Goal: Transaction & Acquisition: Purchase product/service

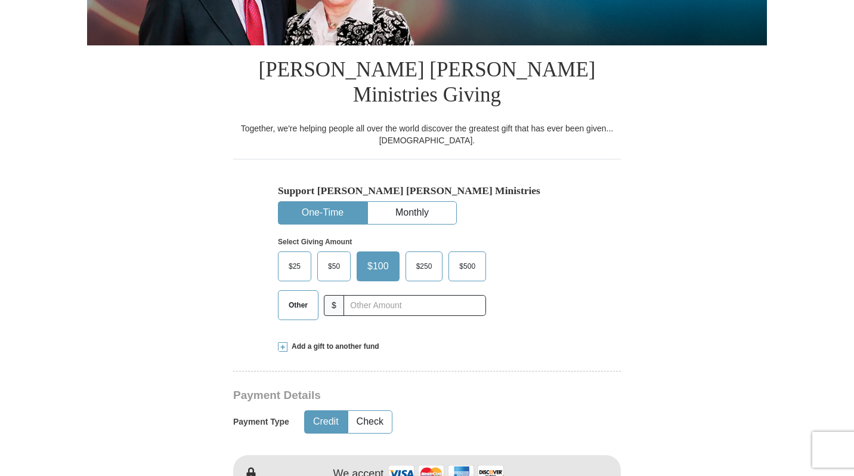
scroll to position [254, 0]
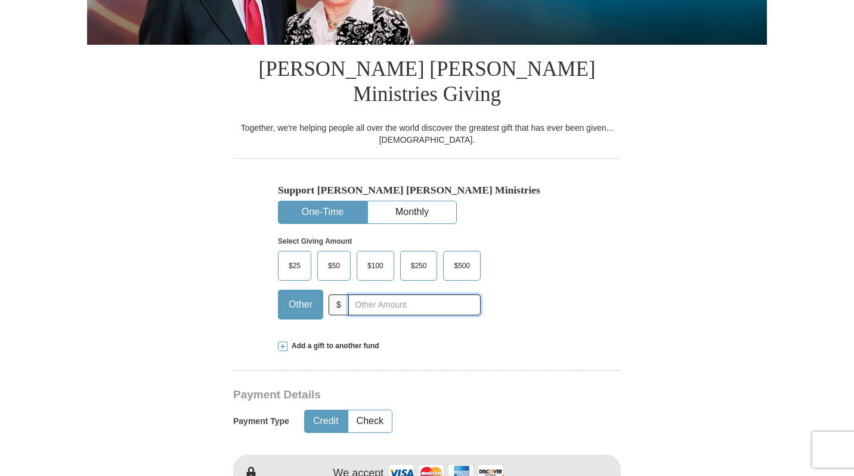
click at [351, 294] on input "text" at bounding box center [414, 304] width 132 height 21
type input "2"
type input "30"
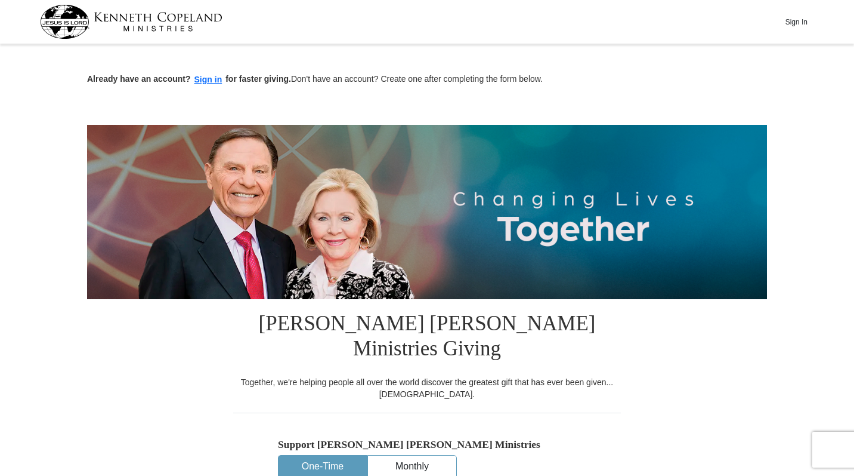
scroll to position [0, 0]
click at [794, 22] on button "Sign In" at bounding box center [797, 22] width 36 height 18
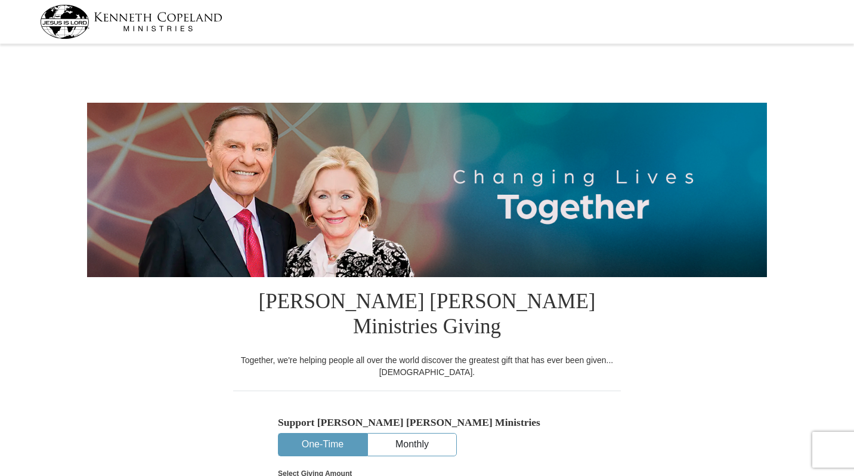
select select "VA"
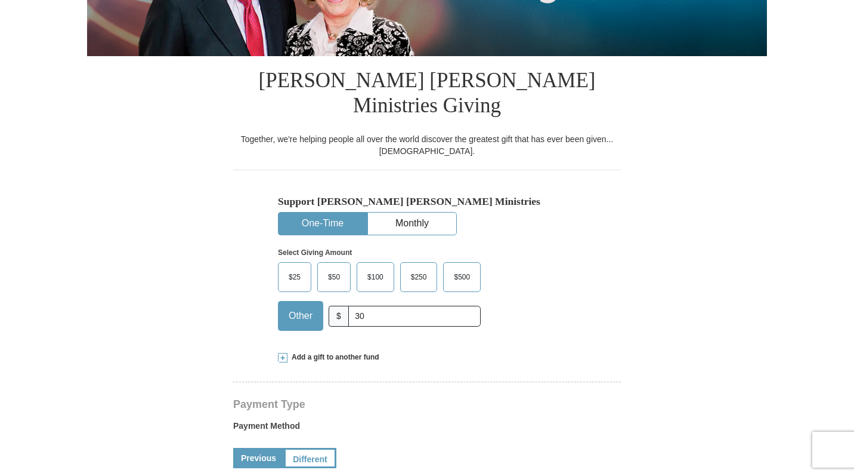
scroll to position [221, 0]
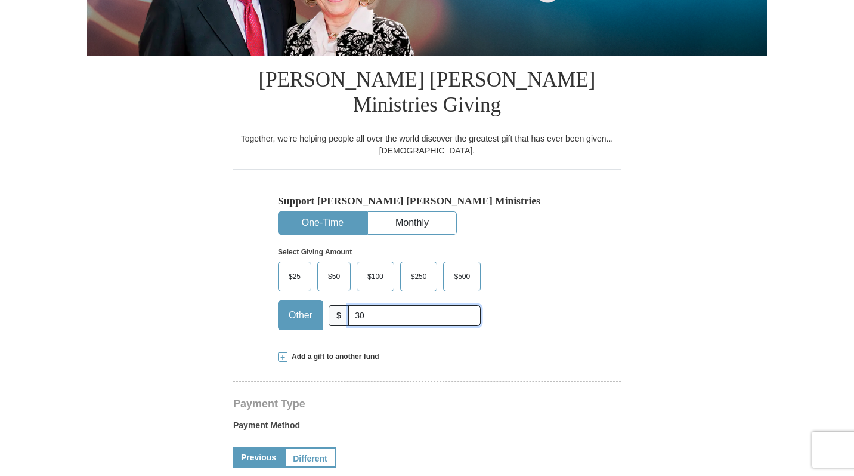
click at [364, 305] on input "30" at bounding box center [414, 315] width 132 height 21
type input "3"
type input "30"
click at [187, 313] on form "[PERSON_NAME] [PERSON_NAME] Ministries Giving Together, we're helping people al…" at bounding box center [427, 485] width 680 height 1318
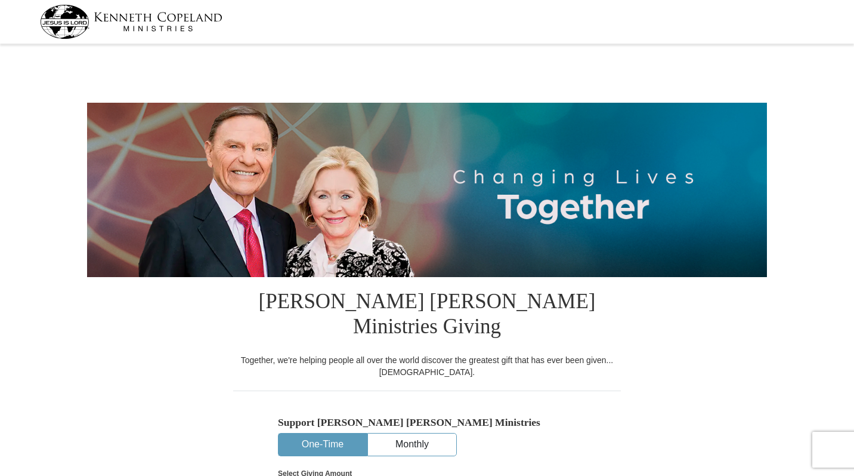
scroll to position [0, 0]
select select "VA"
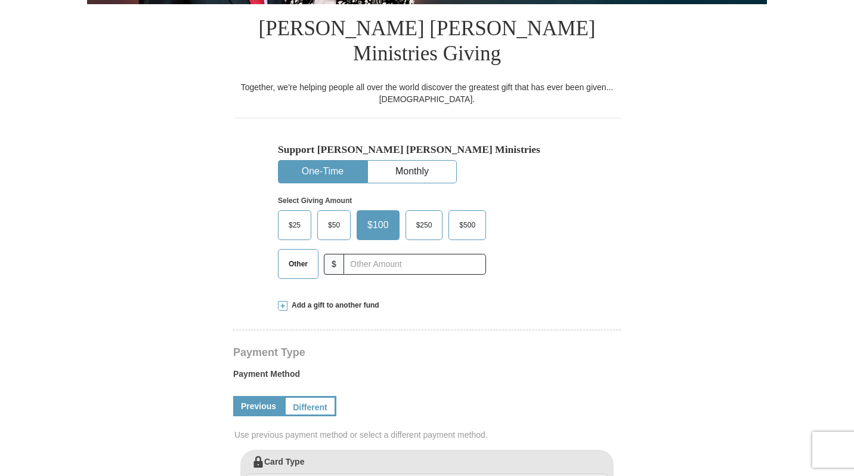
scroll to position [273, 0]
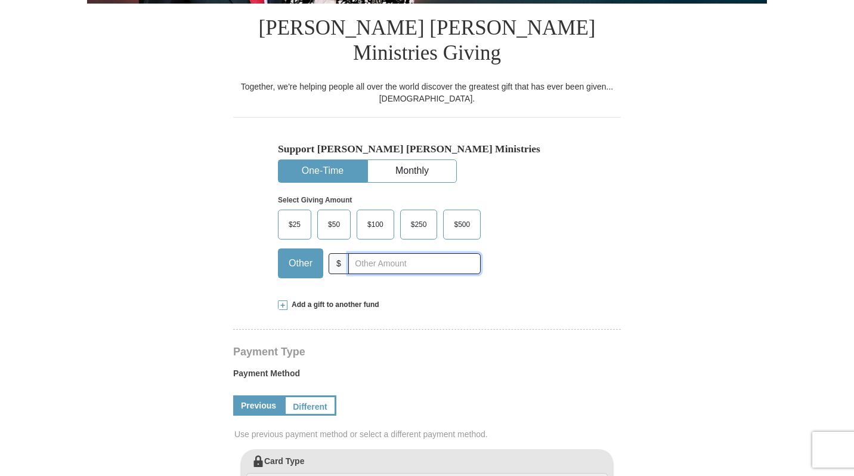
click at [350, 253] on input "text" at bounding box center [414, 263] width 132 height 21
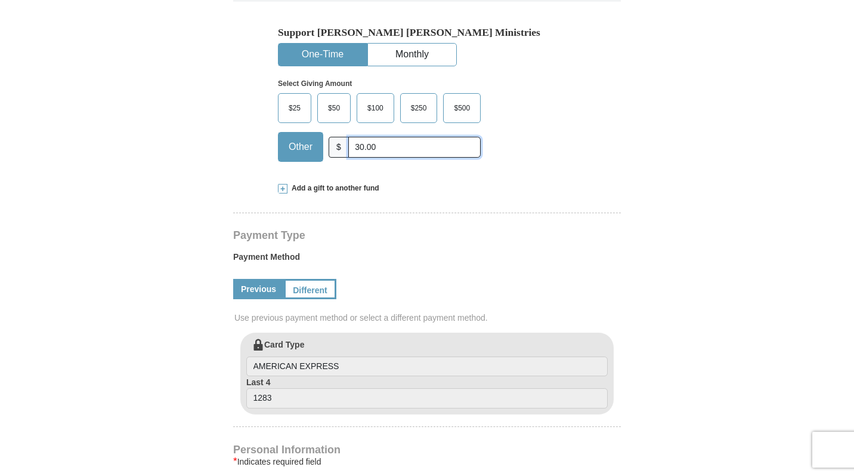
scroll to position [409, 0]
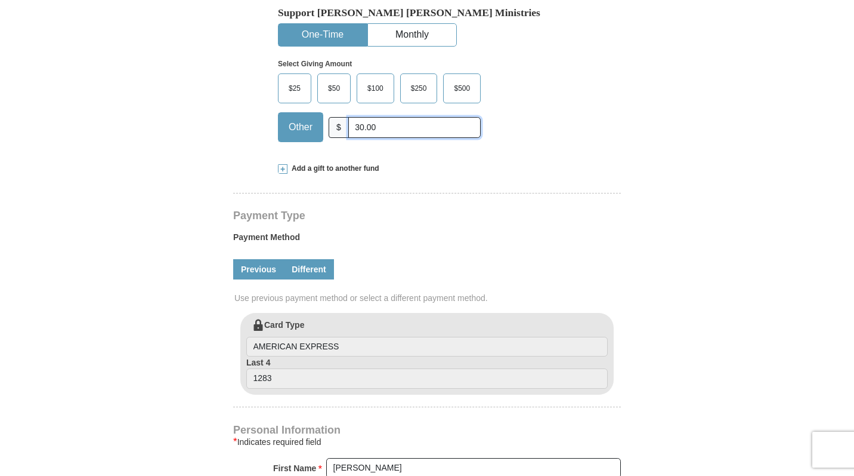
type input "30.00"
click at [316, 259] on link "Different" at bounding box center [309, 269] width 50 height 20
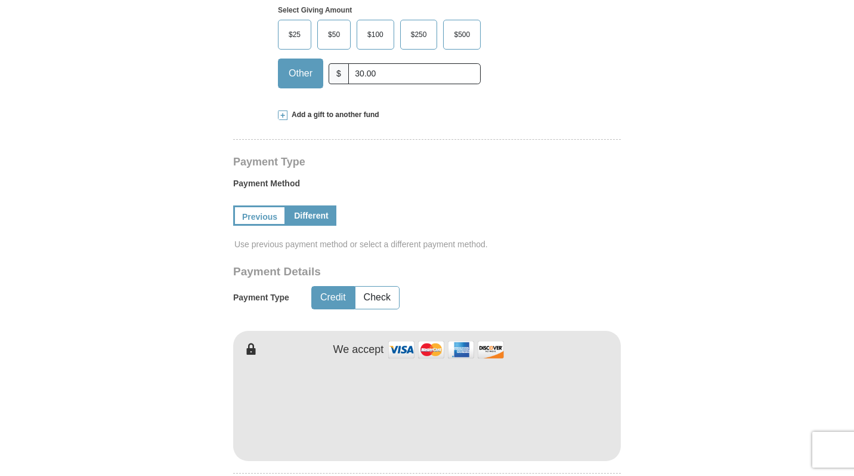
scroll to position [485, 0]
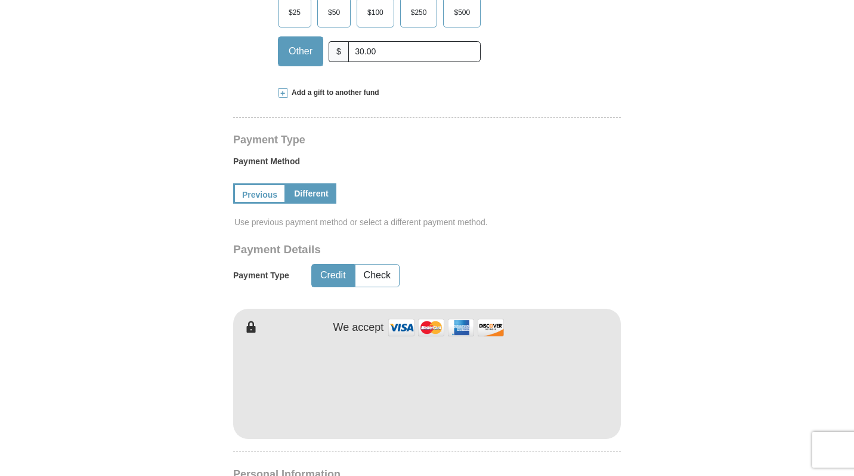
click at [190, 390] on form "[PERSON_NAME] [PERSON_NAME] Ministries Giving Together, we're helping people al…" at bounding box center [427, 282] width 680 height 1439
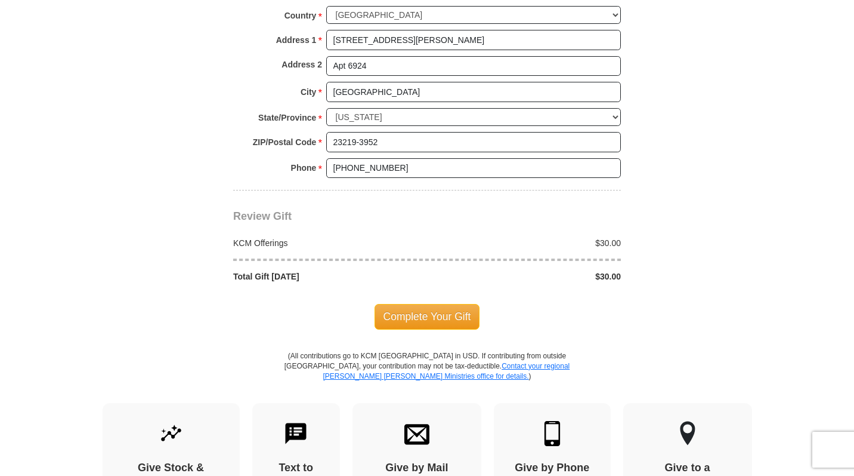
scroll to position [1084, 0]
click at [433, 303] on span "Complete Your Gift" at bounding box center [428, 315] width 106 height 25
